Goal: Find specific page/section: Find specific page/section

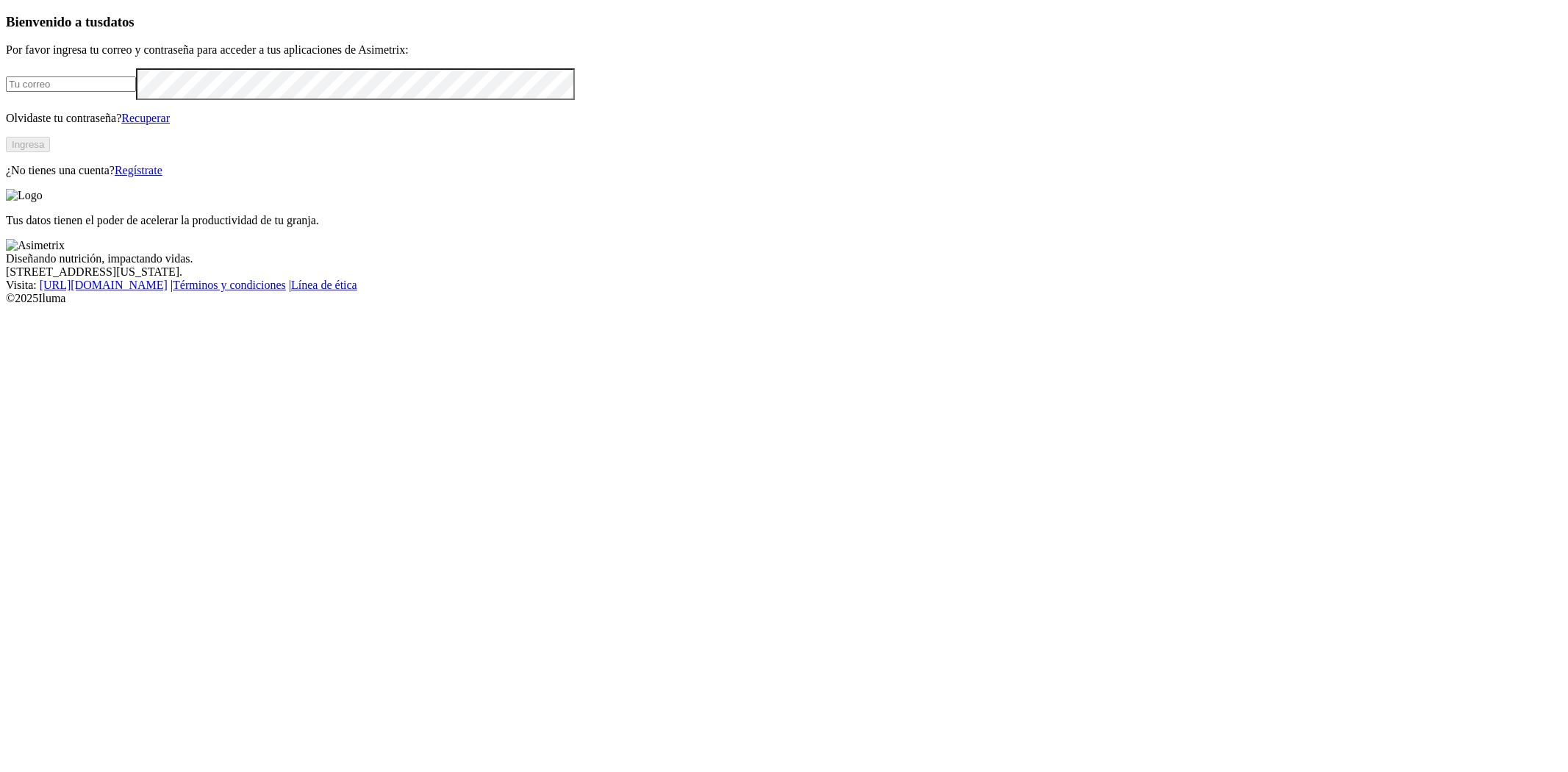
type input "[EMAIL_ADDRESS][PERSON_NAME][DOMAIN_NAME]"
click at [50, 152] on button "Ingresa" at bounding box center [28, 145] width 44 height 16
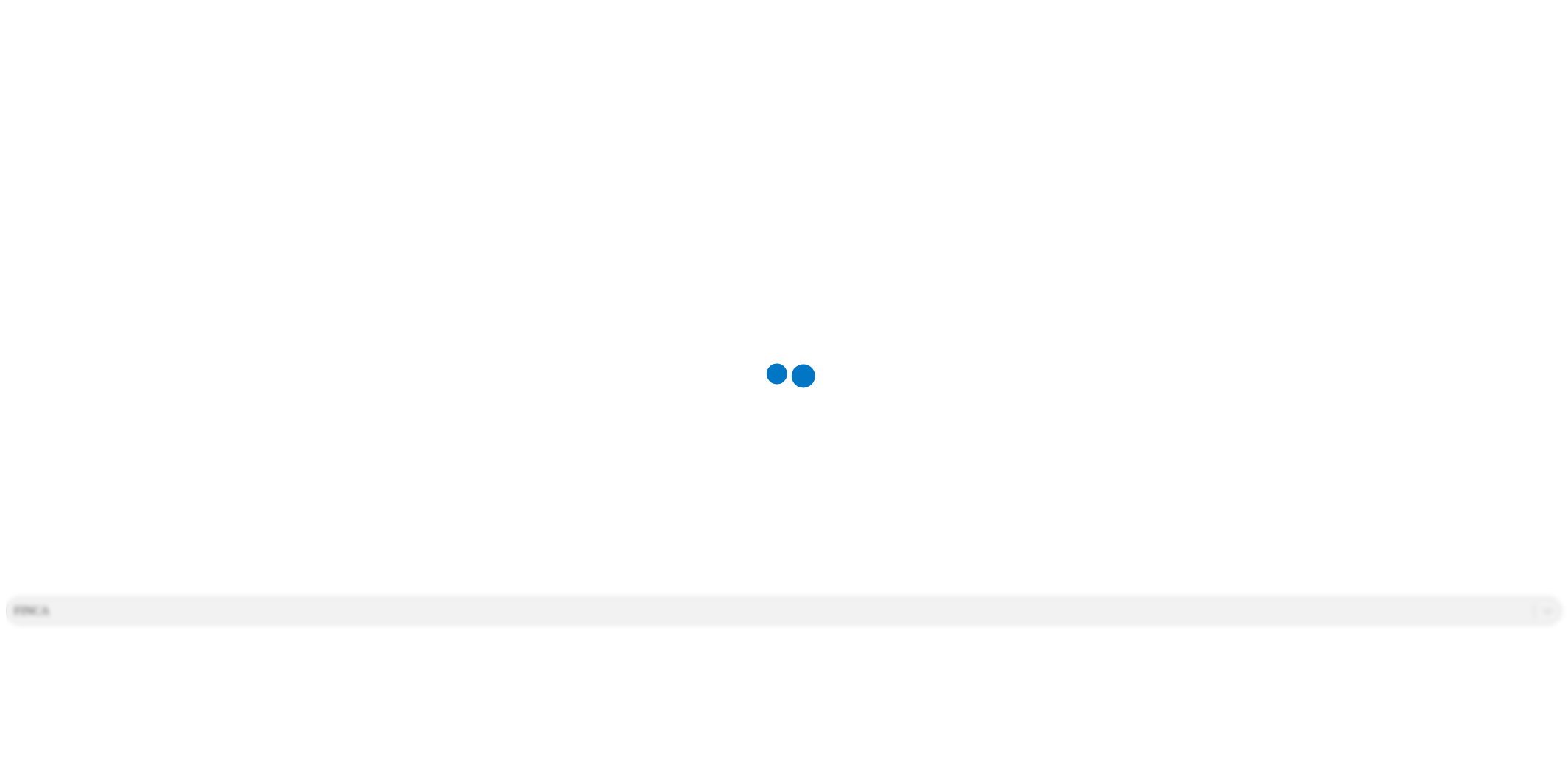
click at [1280, 22] on div at bounding box center [790, 386] width 1568 height 772
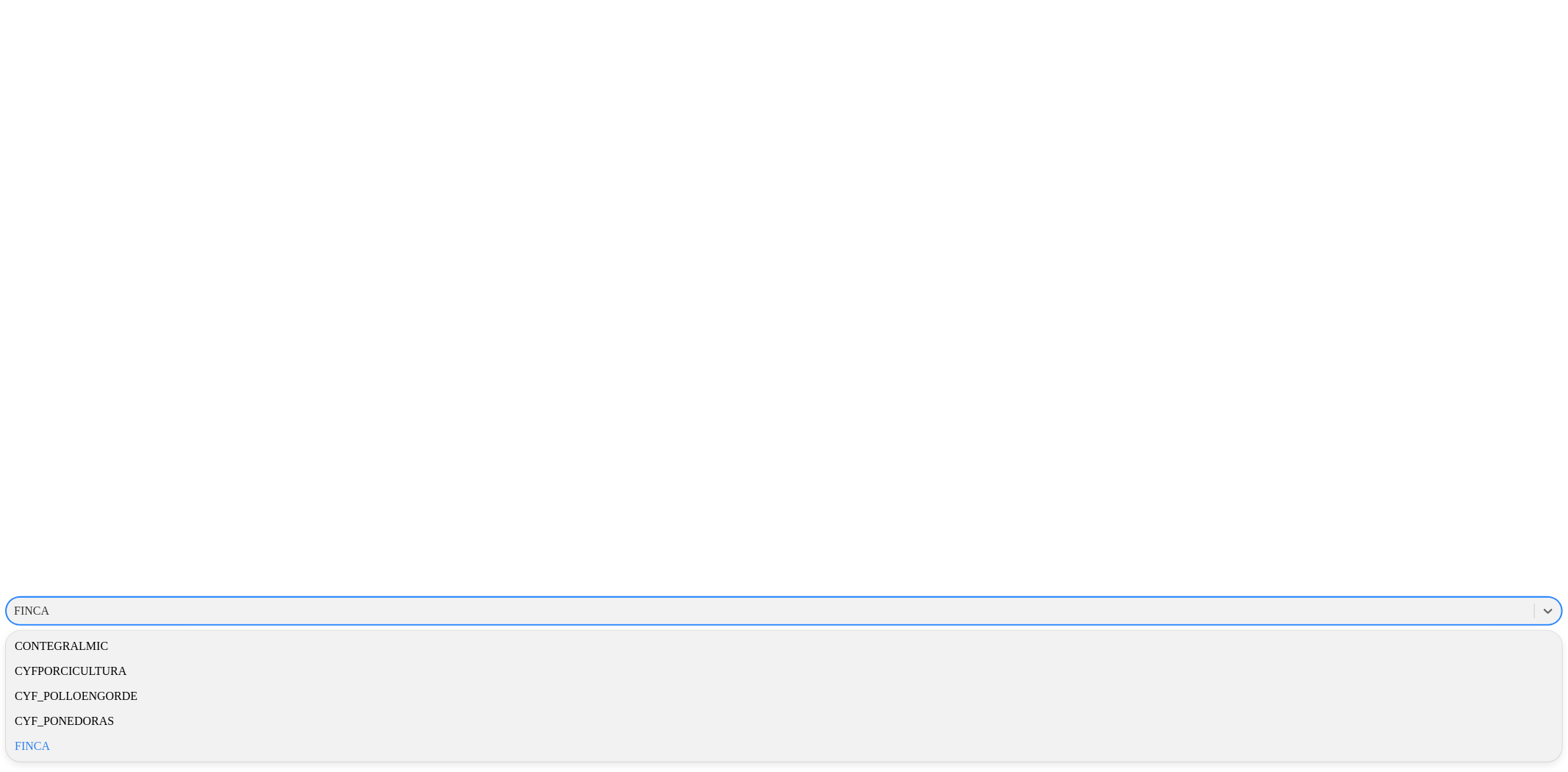
click at [1280, 600] on div "FINCA" at bounding box center [770, 611] width 1528 height 22
click at [1329, 658] on div "CYFPORCICULTURA" at bounding box center [784, 671] width 1556 height 25
